Goal: Information Seeking & Learning: Understand process/instructions

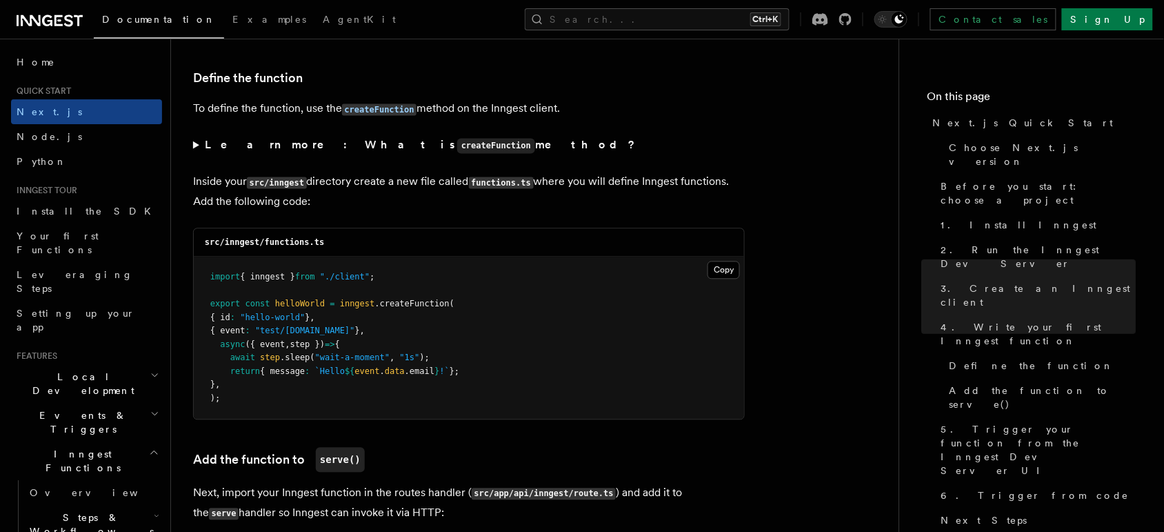
scroll to position [2242, 0]
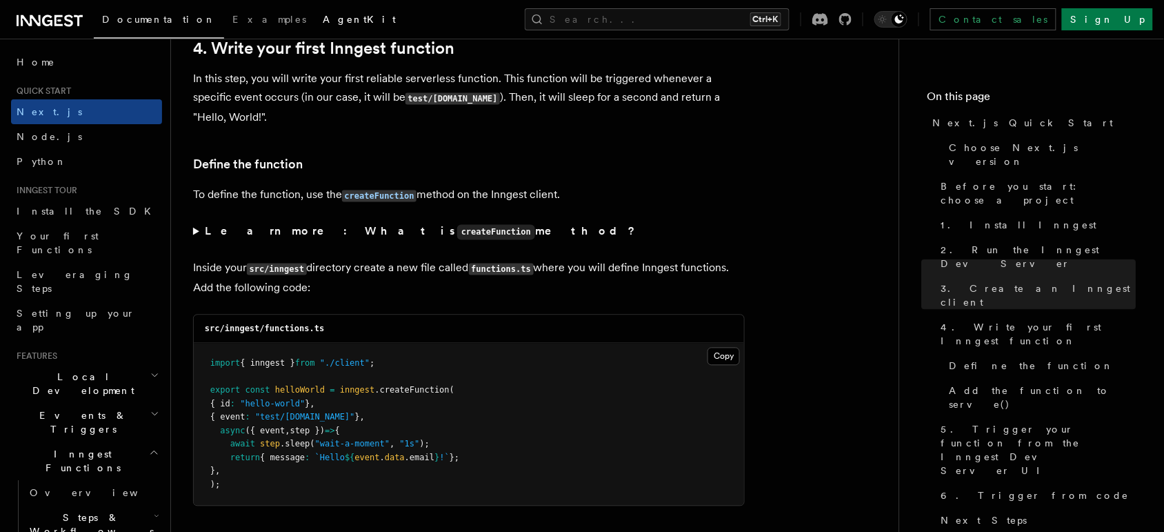
click at [323, 14] on span "AgentKit" at bounding box center [359, 19] width 73 height 11
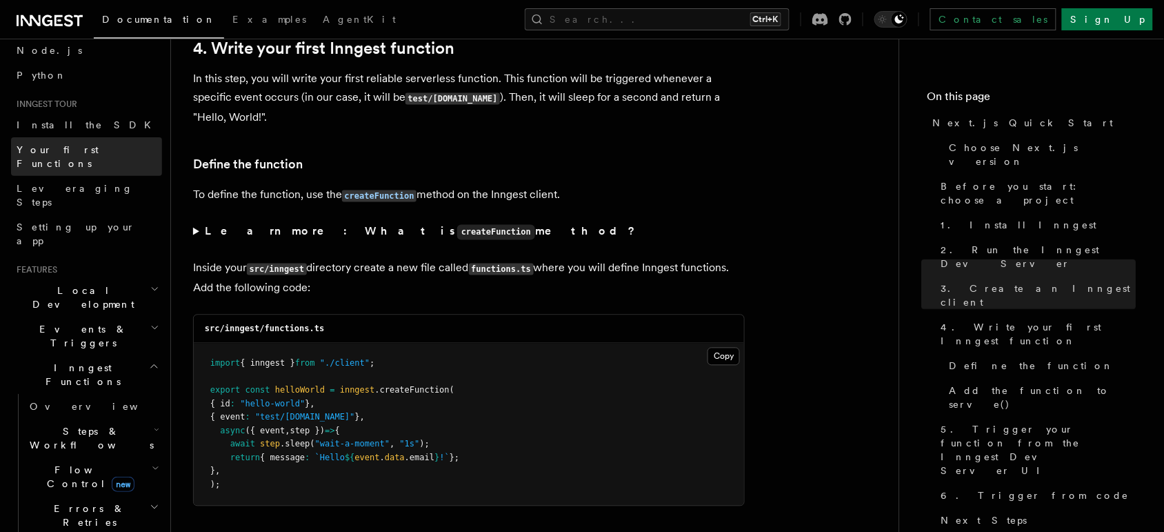
scroll to position [259, 0]
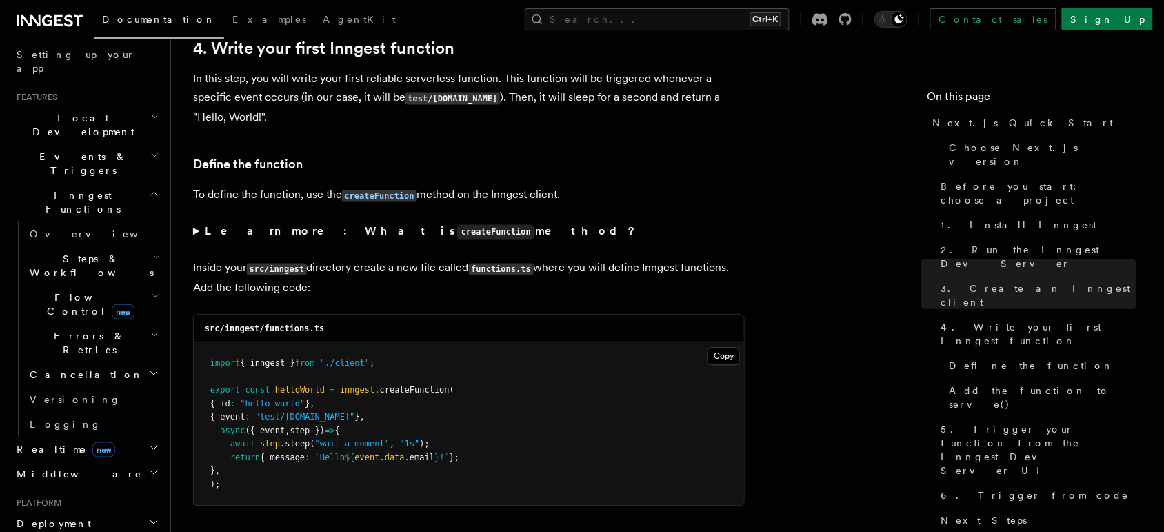
click at [126, 246] on h2 "Steps & Workflows" at bounding box center [93, 265] width 138 height 39
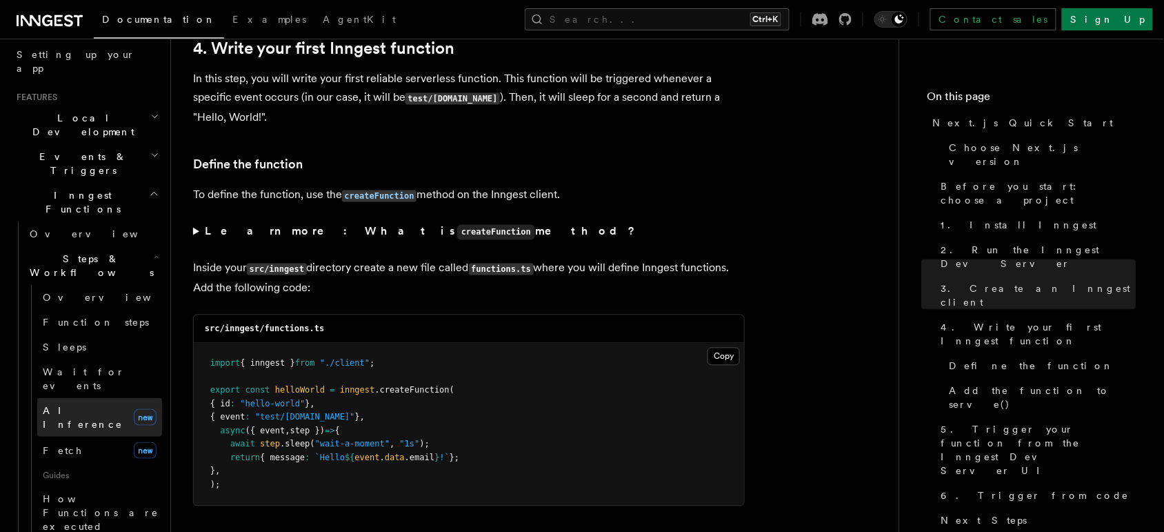
click at [108, 398] on link "AI Inference new" at bounding box center [99, 417] width 125 height 39
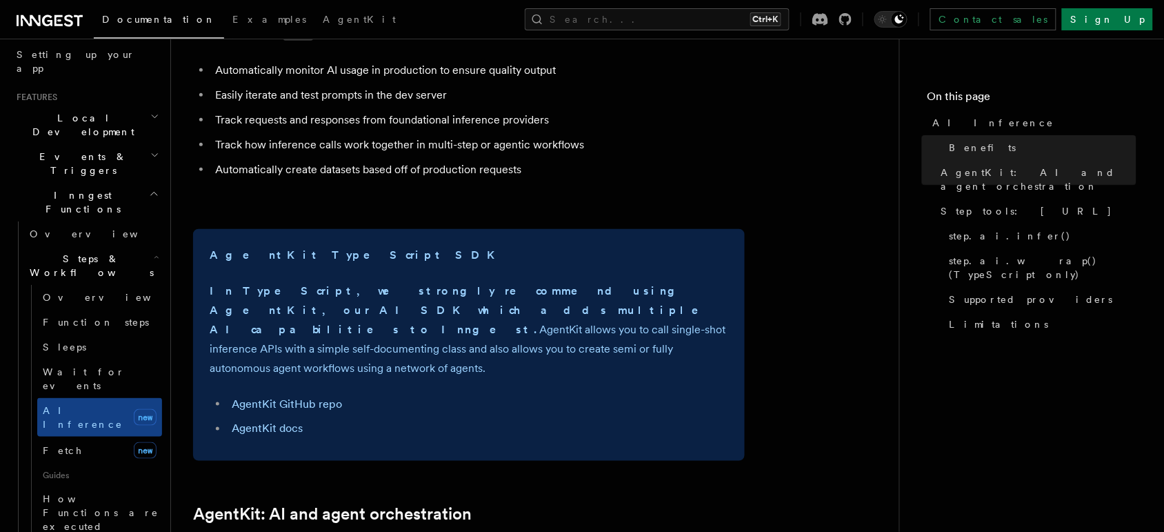
scroll to position [690, 0]
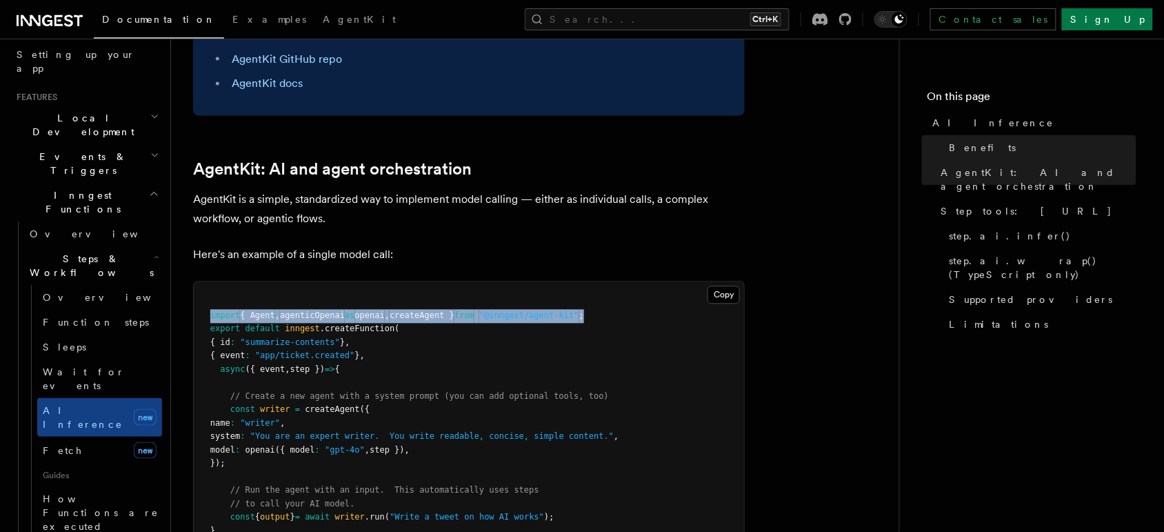
drag, startPoint x: 587, startPoint y: 259, endPoint x: 198, endPoint y: 256, distance: 389.0
click at [198, 282] on pre "import { Agent , agenticOpenai as openai , createAgent } from "@inngest/agent-k…" at bounding box center [469, 430] width 550 height 297
copy span "import { Agent , agenticOpenai as openai , createAgent } from "@inngest/agent-k…"
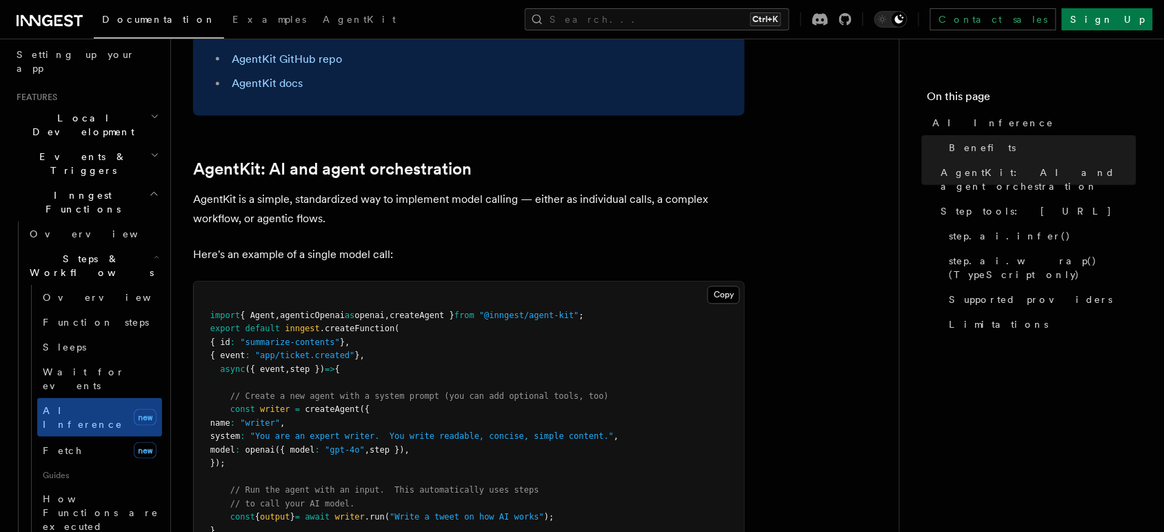
click at [414, 282] on pre "import { Agent , agenticOpenai as openai , createAgent } from "@inngest/agent-k…" at bounding box center [469, 430] width 550 height 297
drag, startPoint x: 250, startPoint y: 414, endPoint x: 208, endPoint y: 355, distance: 72.2
click at [208, 355] on pre "import { Agent , agenticOpenai as openai , createAgent } from "@inngest/agent-k…" at bounding box center [469, 430] width 550 height 297
copy code "const writer = createAgent ({ name : "writer" , system : "You are an expert wri…"
click at [468, 190] on p "AgentKit is a simple, standardized way to implement model calling — either as i…" at bounding box center [469, 209] width 552 height 39
